Goal: Task Accomplishment & Management: Complete application form

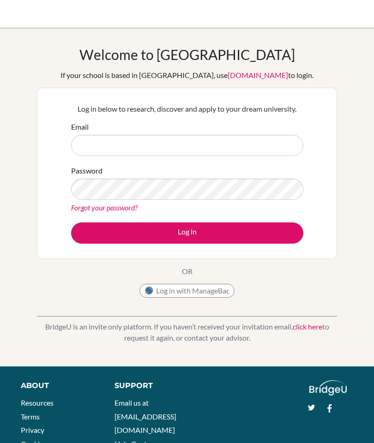
click at [232, 136] on input "Email" at bounding box center [187, 145] width 232 height 21
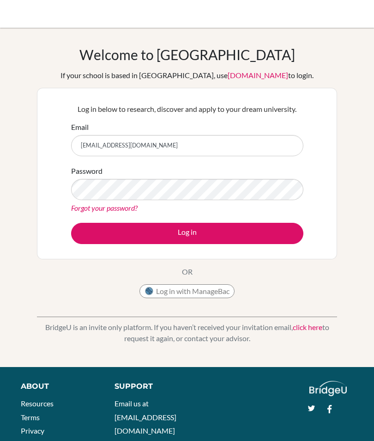
type input "[EMAIL_ADDRESS][DOMAIN_NAME]"
click at [272, 229] on button "Log in" at bounding box center [187, 233] width 232 height 21
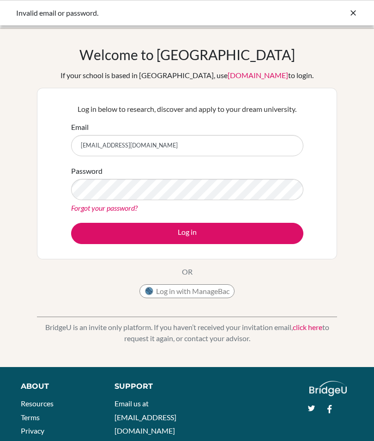
click at [265, 220] on form "Email 023neb824@sxc.edu.np Password Forgot your password? Log in" at bounding box center [187, 182] width 232 height 122
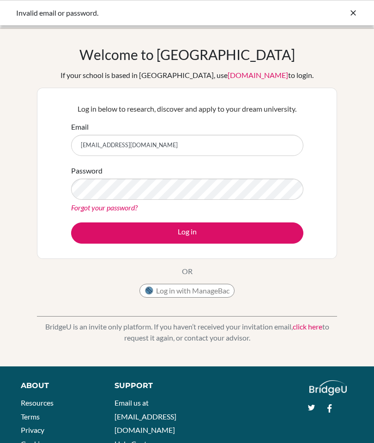
click at [261, 230] on button "Log in" at bounding box center [187, 233] width 232 height 21
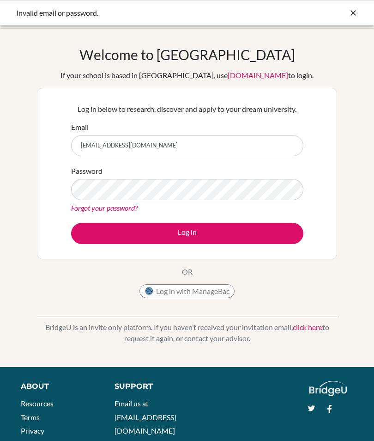
click at [261, 227] on button "Log in" at bounding box center [187, 233] width 232 height 21
click at [266, 231] on button "Log in" at bounding box center [187, 233] width 232 height 21
